Goal: Obtain resource: Obtain resource

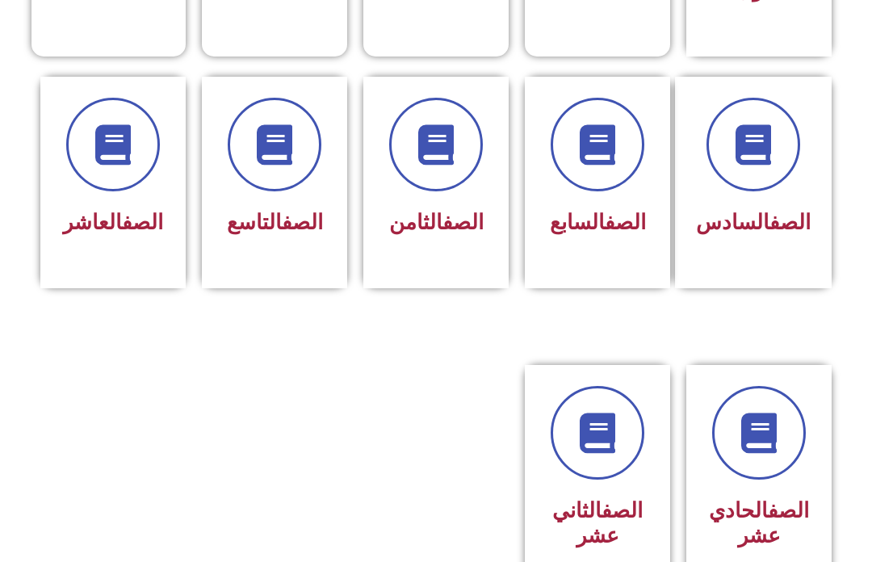
scroll to position [635, 0]
click at [610, 160] on icon at bounding box center [597, 145] width 40 height 40
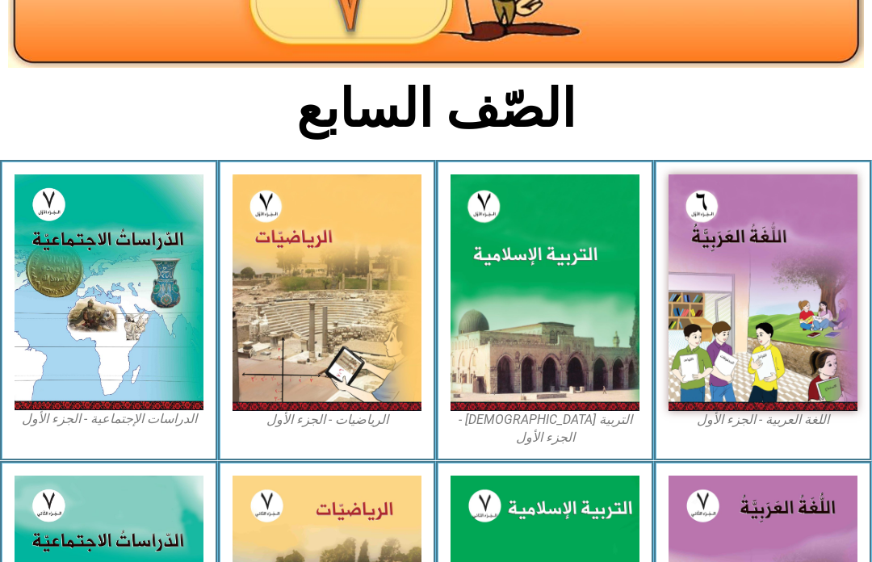
scroll to position [299, 0]
click at [514, 269] on img at bounding box center [545, 292] width 189 height 237
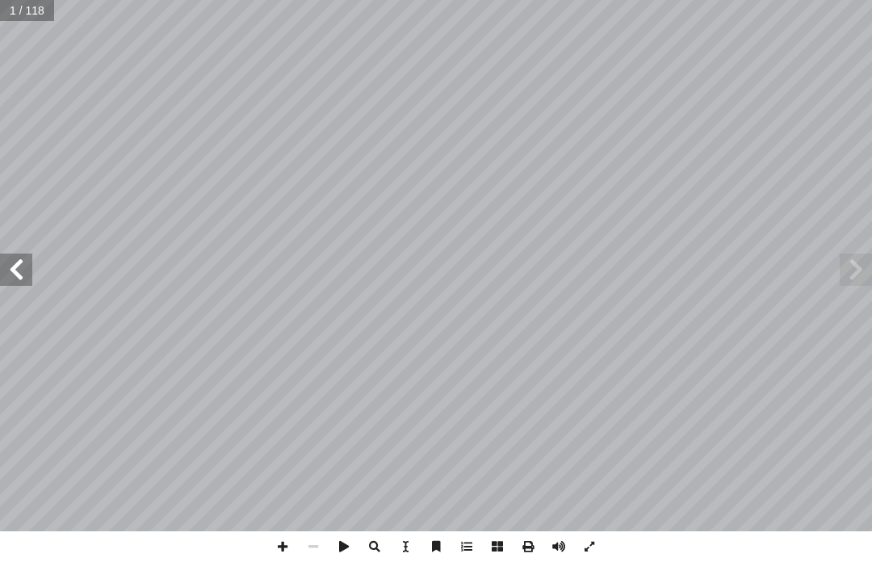
click at [862, 268] on span at bounding box center [856, 270] width 32 height 32
click at [849, 266] on span at bounding box center [856, 270] width 32 height 32
click at [18, 269] on span at bounding box center [16, 270] width 32 height 32
click at [856, 283] on span at bounding box center [856, 270] width 32 height 32
click at [861, 274] on span at bounding box center [856, 270] width 32 height 32
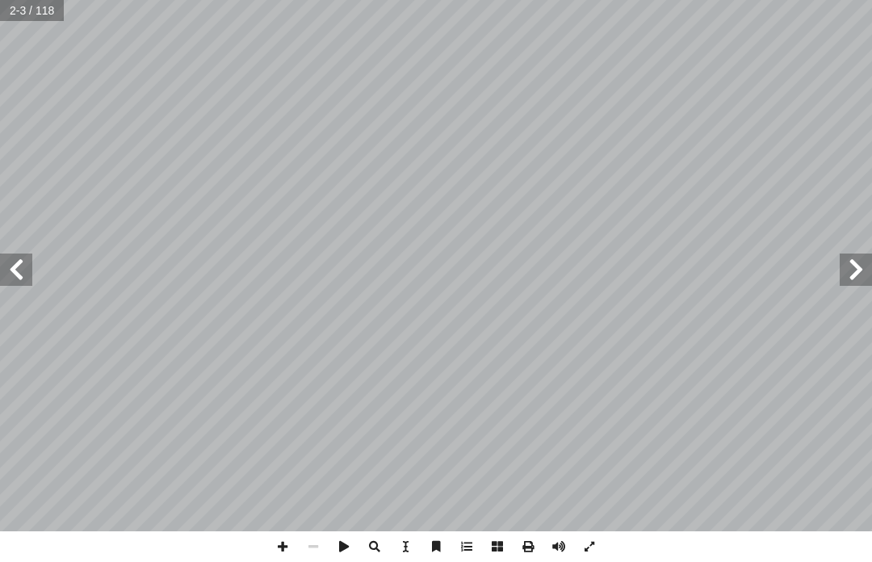
click at [7, 263] on span at bounding box center [16, 270] width 32 height 32
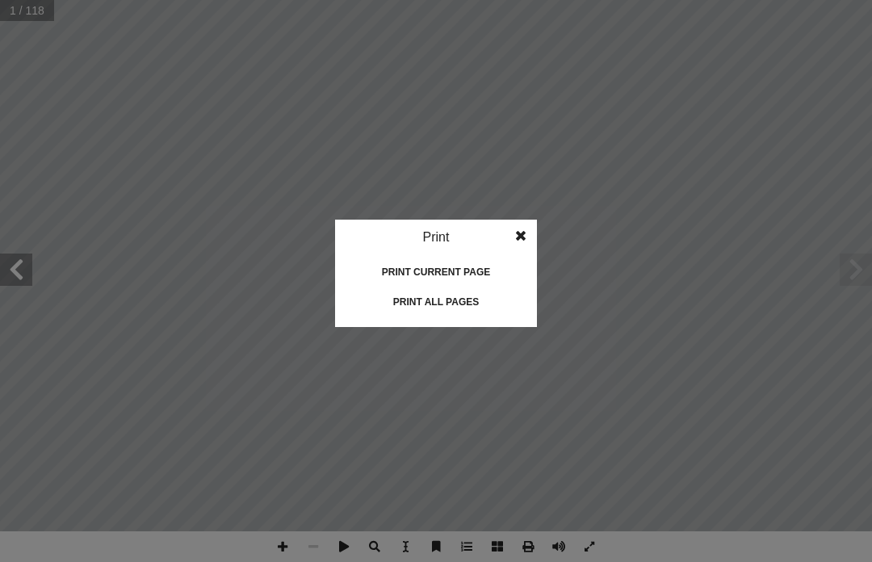
click at [435, 306] on div "Print all pages" at bounding box center [435, 302] width 161 height 26
